Goal: Task Accomplishment & Management: Manage account settings

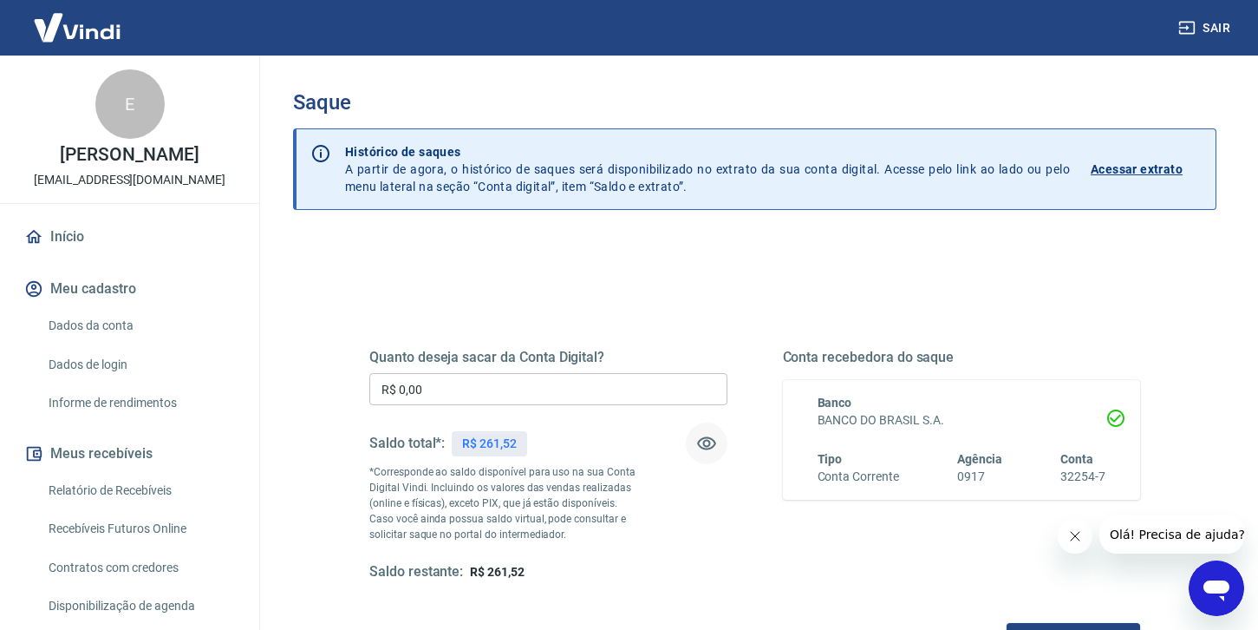
click at [708, 445] on icon "button" at bounding box center [706, 443] width 19 height 13
click at [708, 445] on icon "button" at bounding box center [706, 443] width 19 height 16
click at [480, 392] on input "R$ 0,00" at bounding box center [548, 389] width 358 height 32
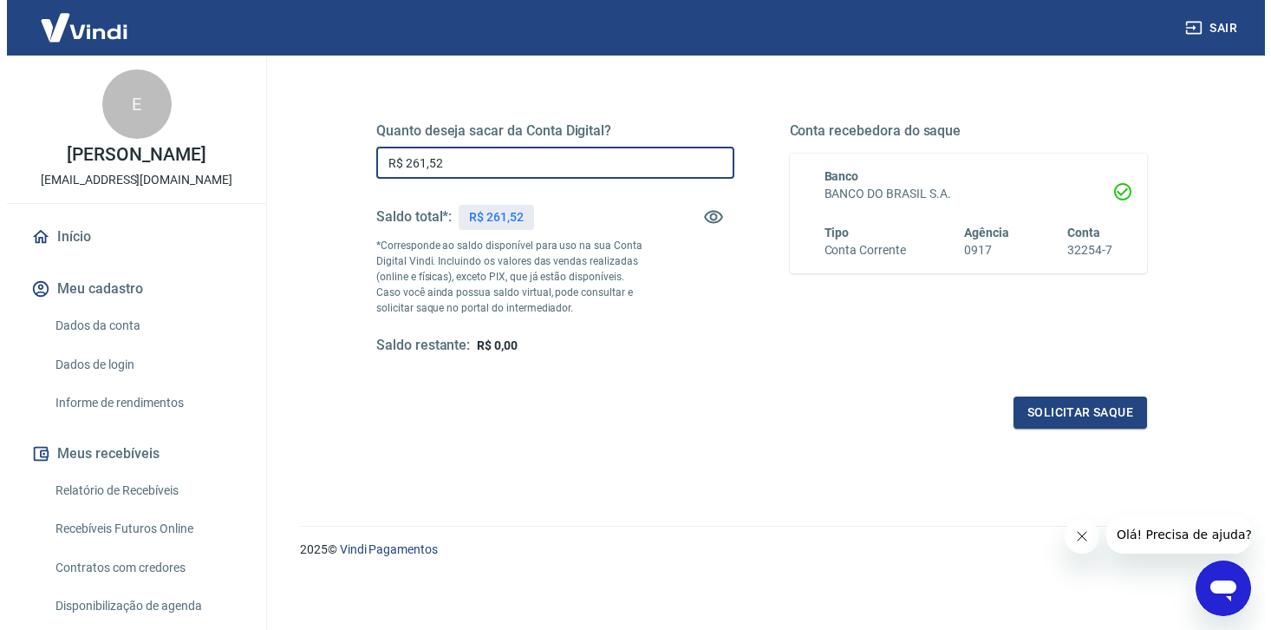
scroll to position [227, 0]
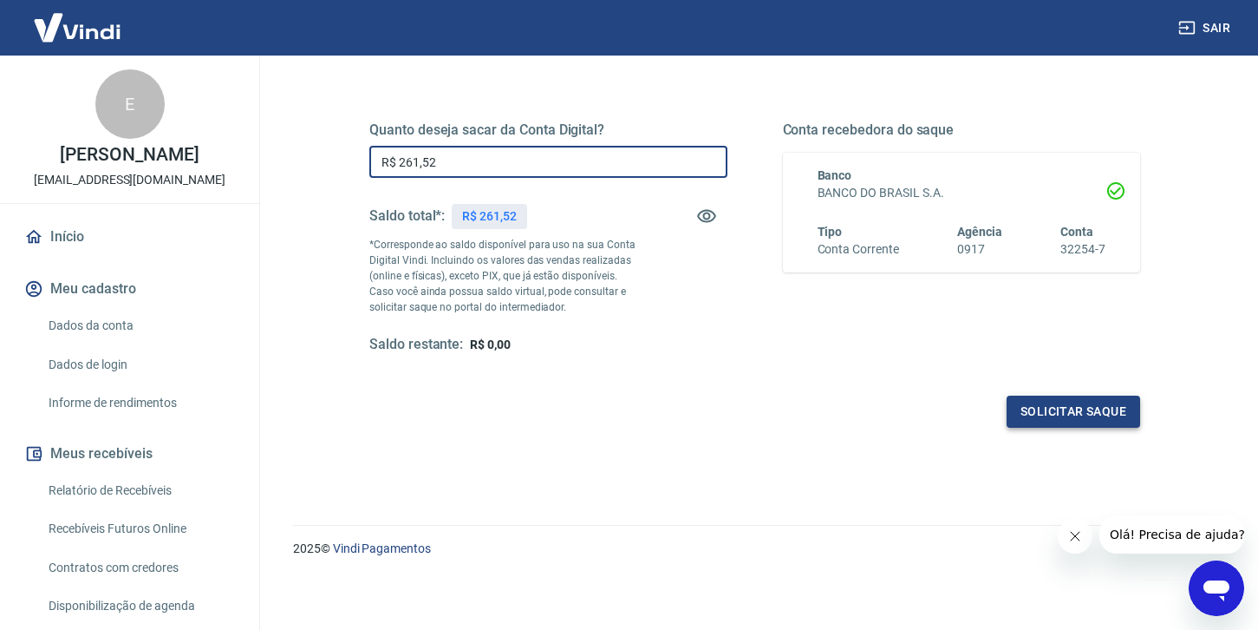
type input "R$ 261,52"
click at [1049, 415] on button "Solicitar saque" at bounding box center [1074, 411] width 134 height 32
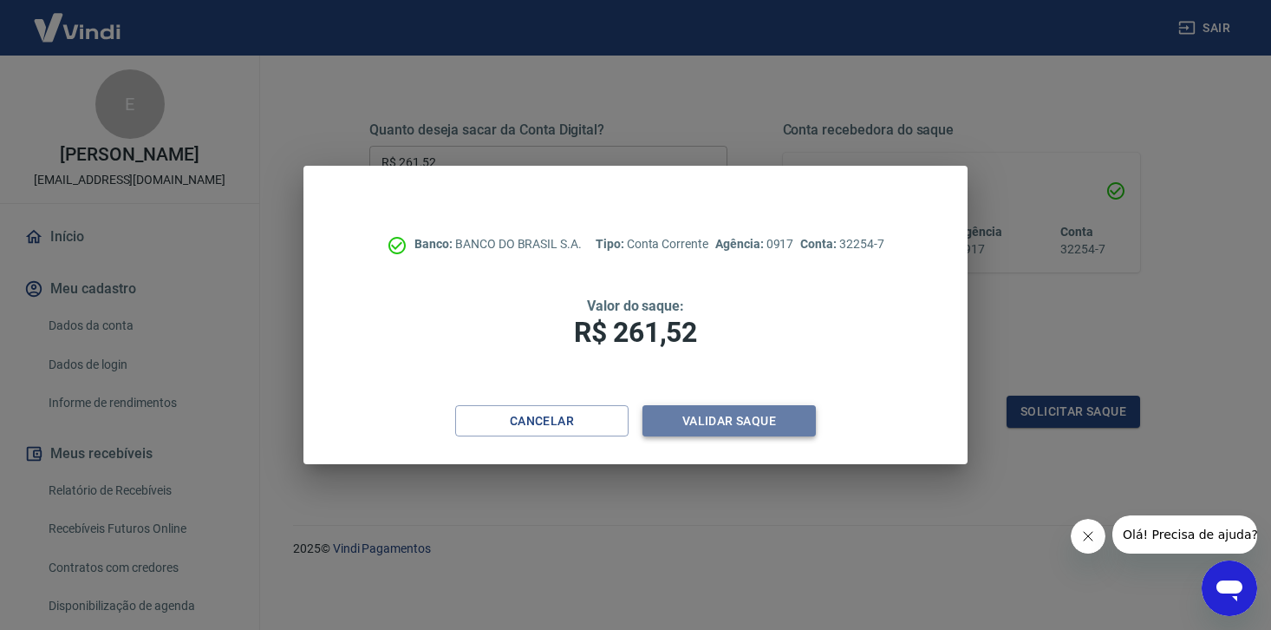
click at [692, 413] on button "Validar saque" at bounding box center [729, 421] width 173 height 32
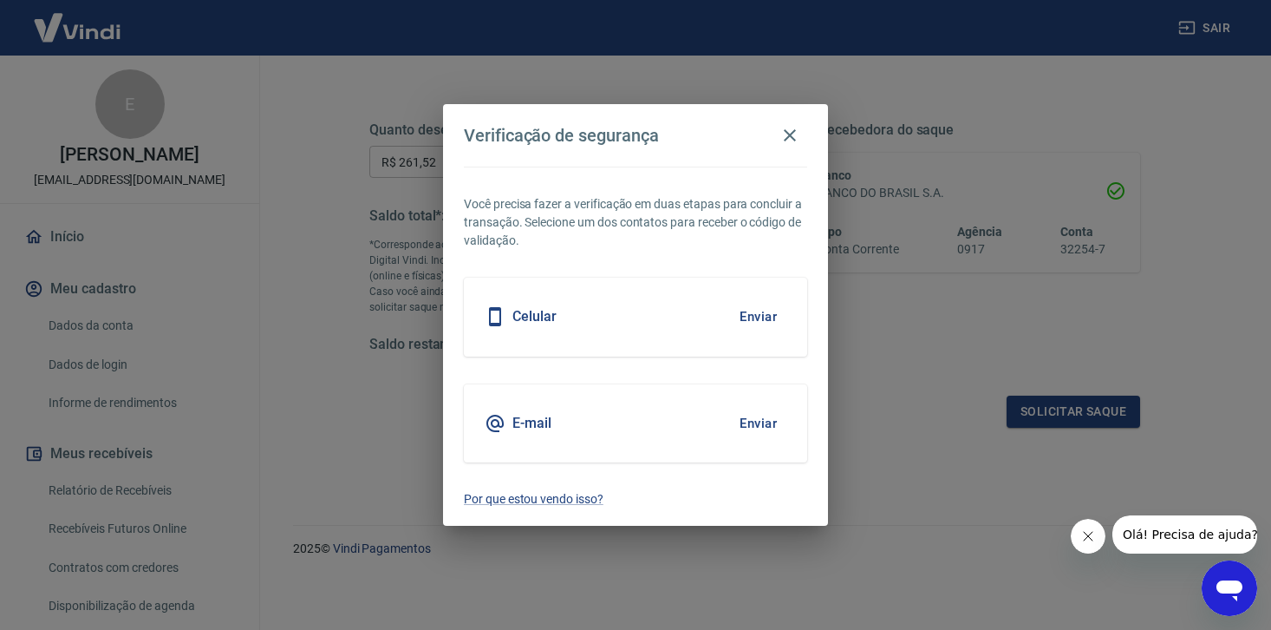
click at [756, 313] on button "Enviar" at bounding box center [758, 316] width 56 height 36
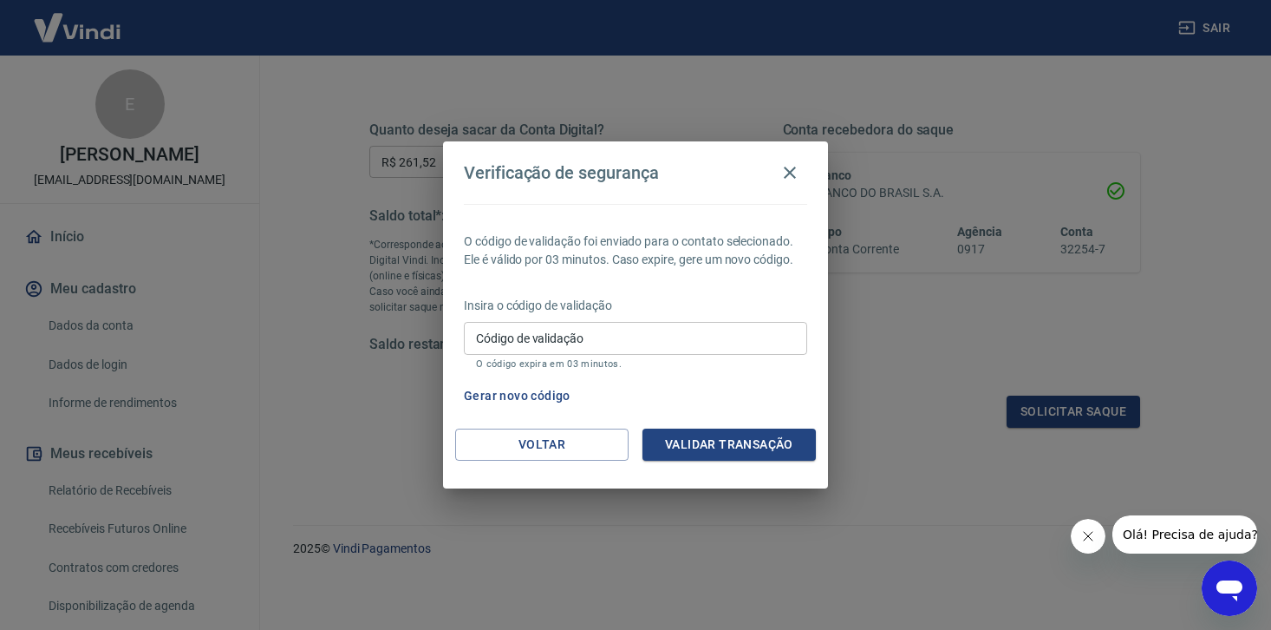
click at [572, 343] on input "Código de validação" at bounding box center [635, 338] width 343 height 32
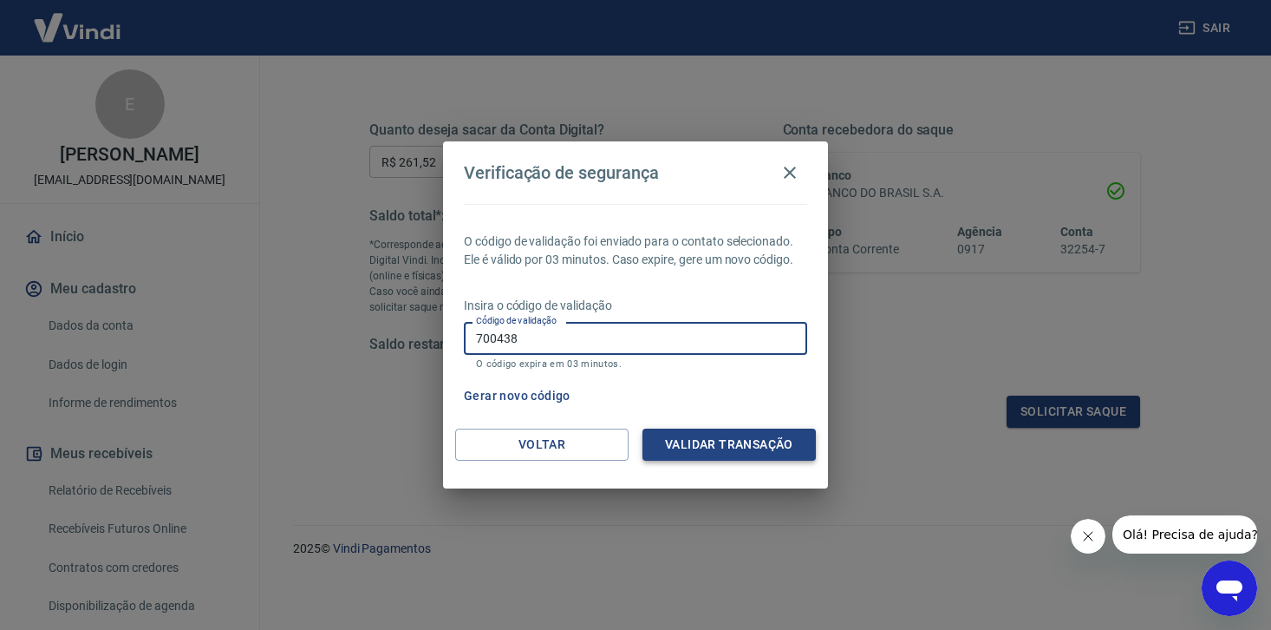
type input "700438"
click at [731, 448] on button "Validar transação" at bounding box center [729, 444] width 173 height 32
